Goal: Information Seeking & Learning: Learn about a topic

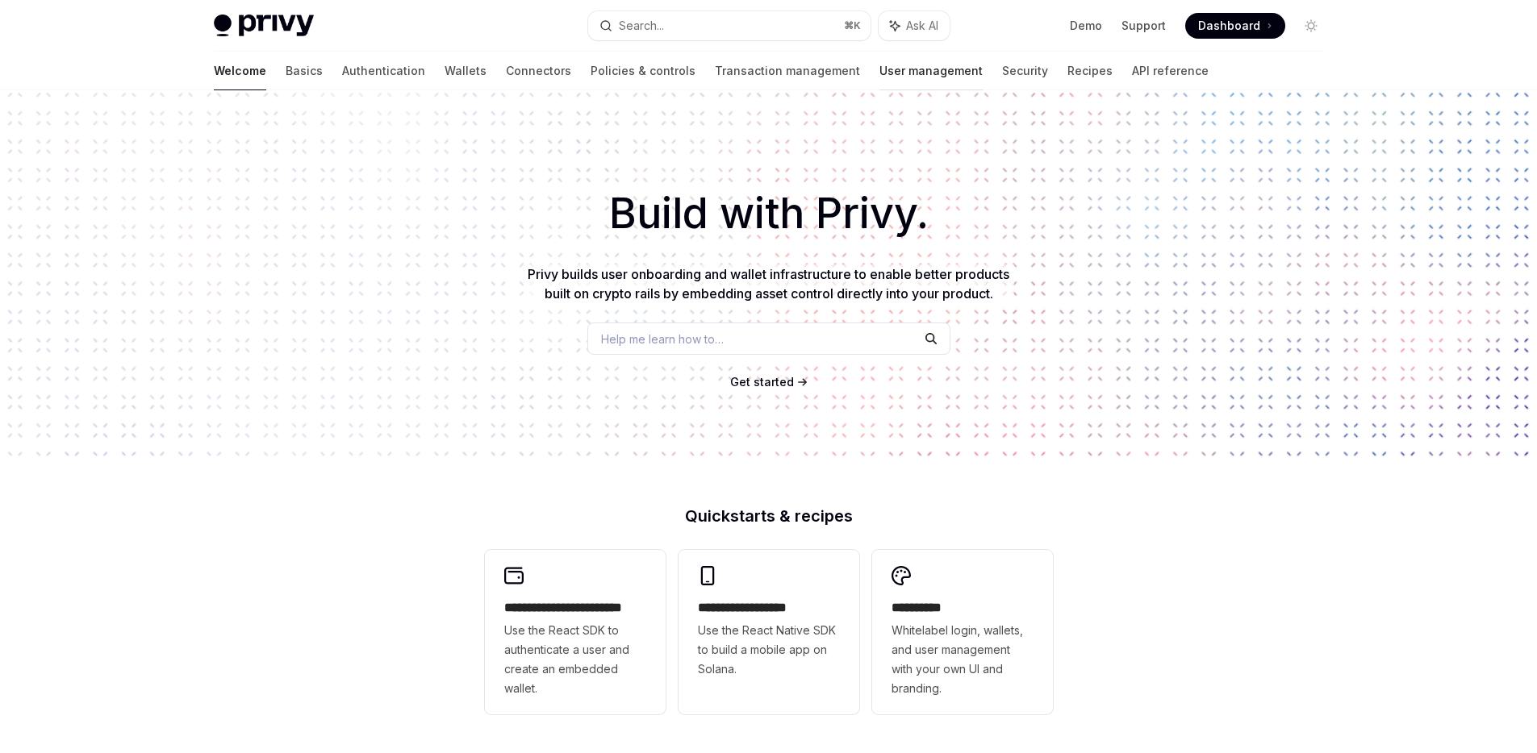
click at [879, 72] on link "User management" at bounding box center [930, 71] width 103 height 39
type textarea "*"
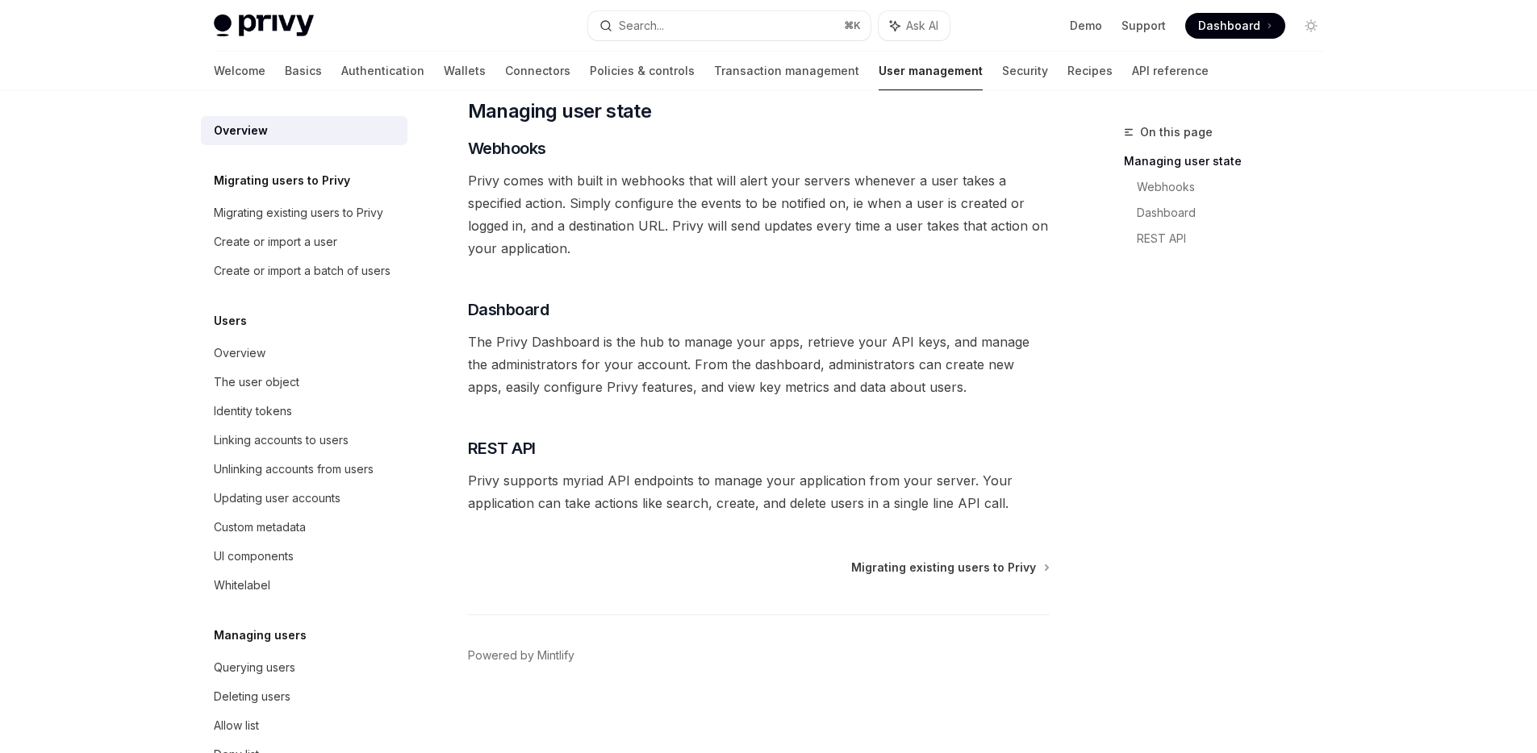
scroll to position [228, 0]
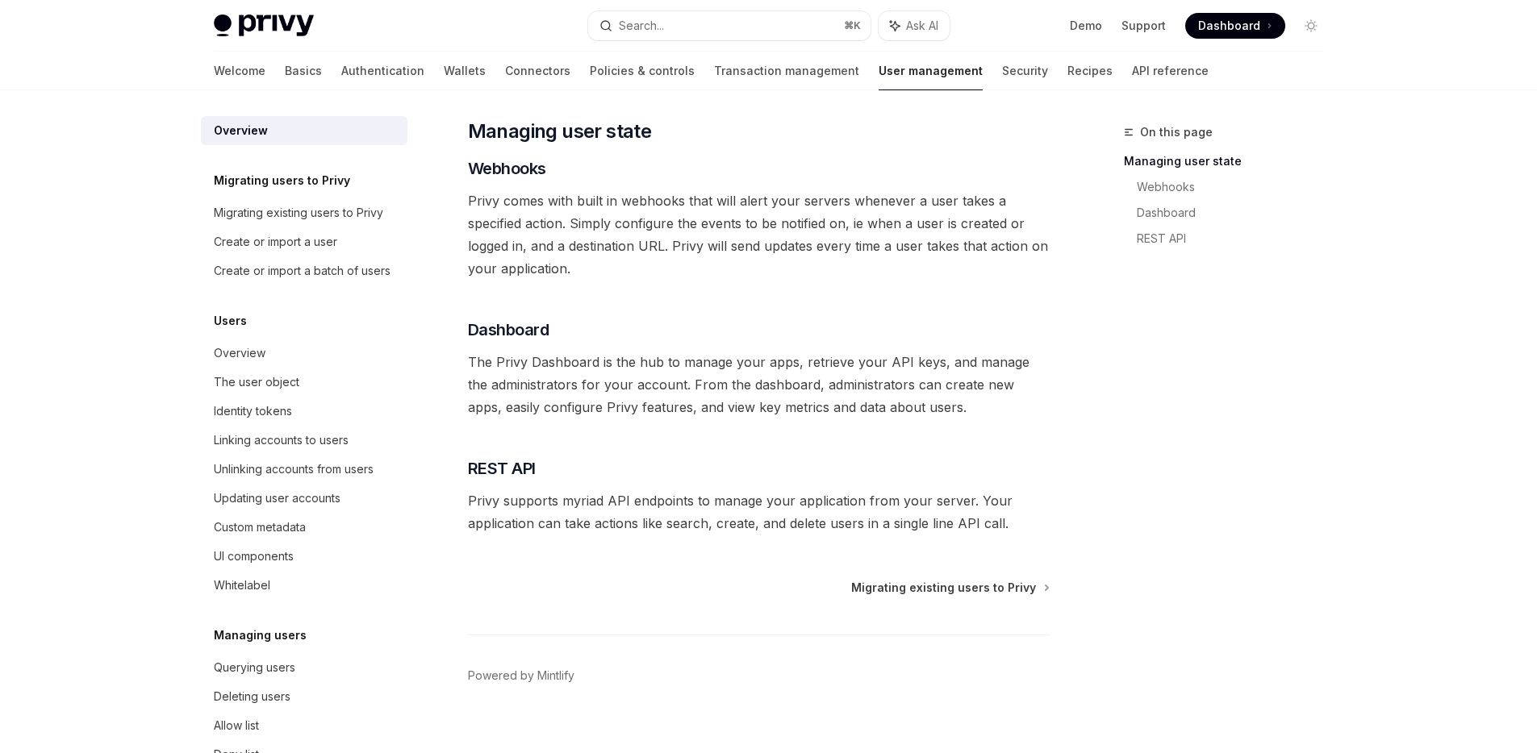
click at [556, 366] on span "The Privy Dashboard is the hub to manage your apps, retrieve your API keys, and…" at bounding box center [759, 385] width 582 height 68
drag, startPoint x: 805, startPoint y: 361, endPoint x: 929, endPoint y: 363, distance: 123.4
click at [929, 363] on span "The Privy Dashboard is the hub to manage your apps, retrieve your API keys, and…" at bounding box center [759, 385] width 582 height 68
drag, startPoint x: 468, startPoint y: 382, endPoint x: 645, endPoint y: 382, distance: 177.5
click at [645, 382] on div "Overview OpenAI Open in ChatGPT OpenAI Open in ChatGPT Understanding your user …" at bounding box center [607, 334] width 891 height 880
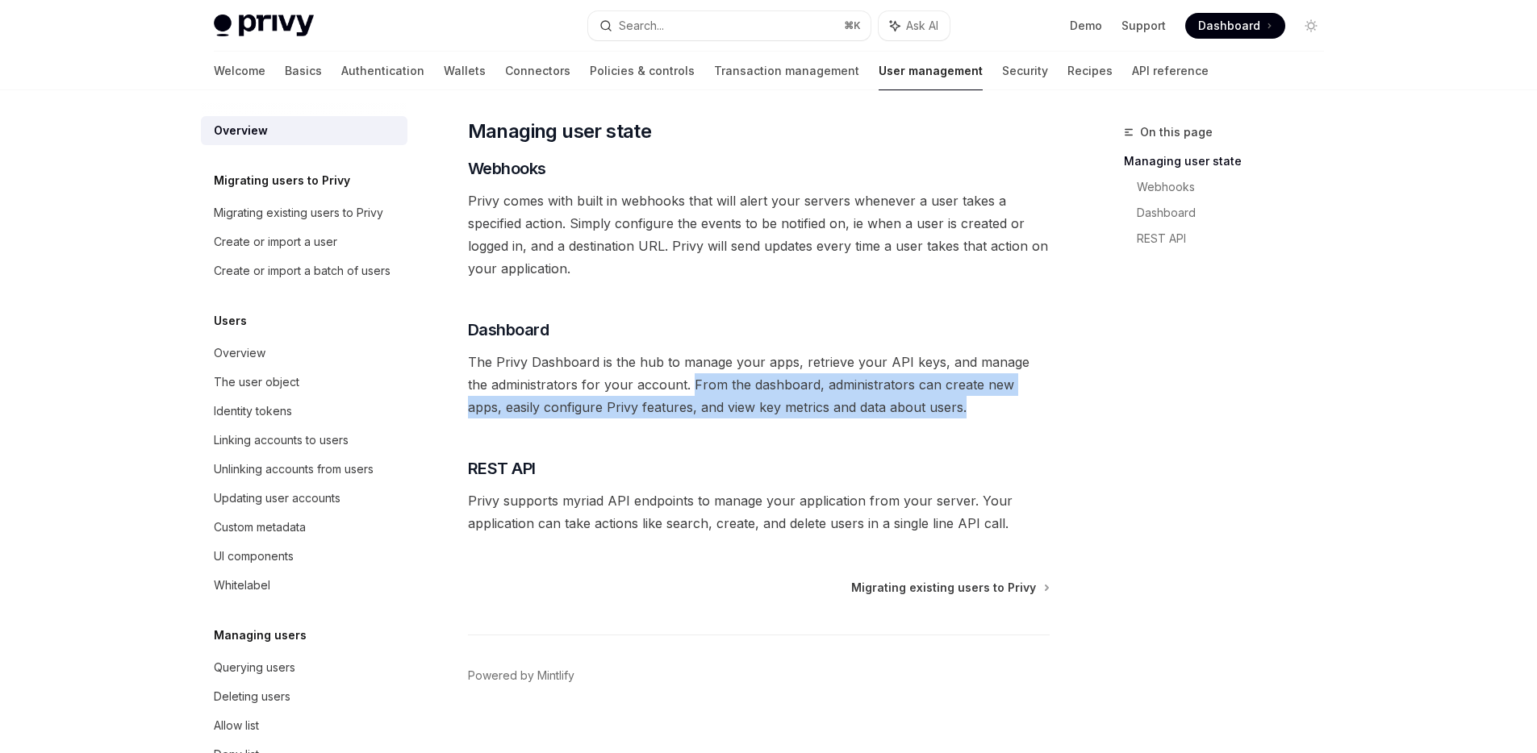
drag, startPoint x: 666, startPoint y: 384, endPoint x: 945, endPoint y: 415, distance: 280.8
click at [945, 415] on span "The Privy Dashboard is the hub to manage your apps, retrieve your API keys, and…" at bounding box center [759, 385] width 582 height 68
click at [937, 398] on span "The Privy Dashboard is the hub to manage your apps, retrieve your API keys, and…" at bounding box center [759, 385] width 582 height 68
